Goal: Task Accomplishment & Management: Use online tool/utility

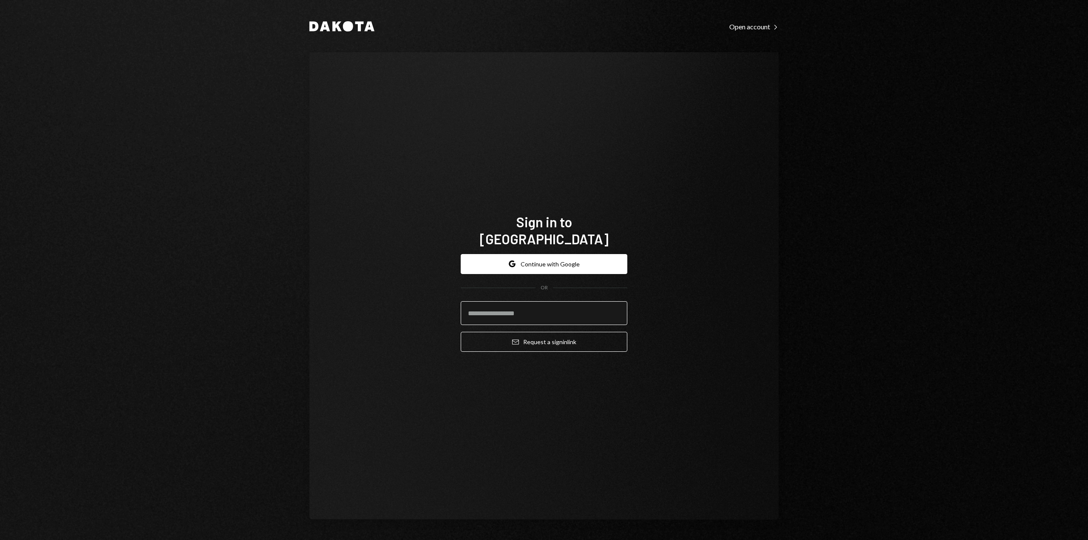
click at [545, 309] on input "email" at bounding box center [544, 313] width 167 height 24
type input "**********"
click at [546, 335] on button "Email Request a sign in link" at bounding box center [544, 342] width 167 height 20
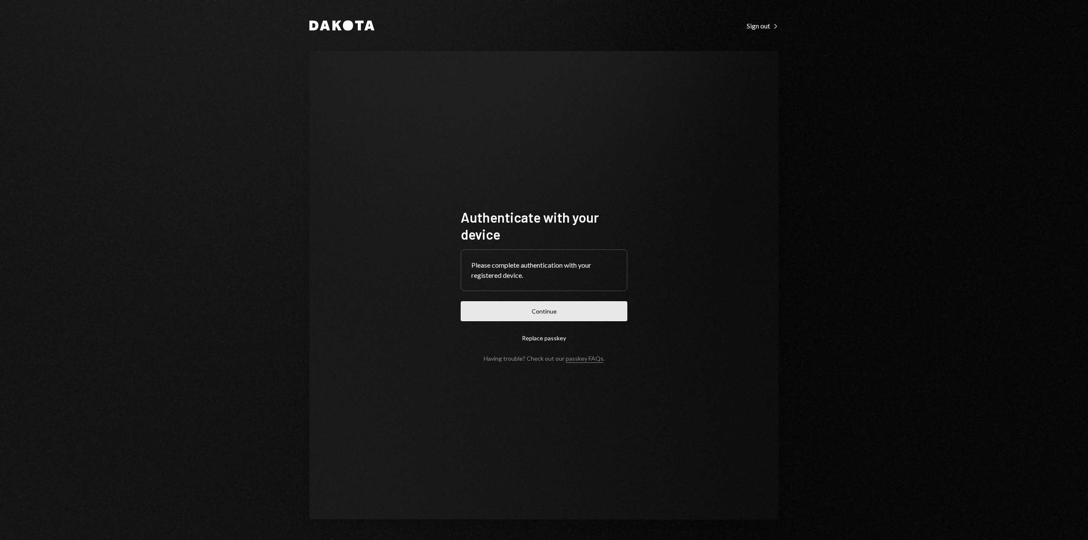
click at [499, 316] on button "Continue" at bounding box center [544, 311] width 167 height 20
